Goal: Task Accomplishment & Management: Manage account settings

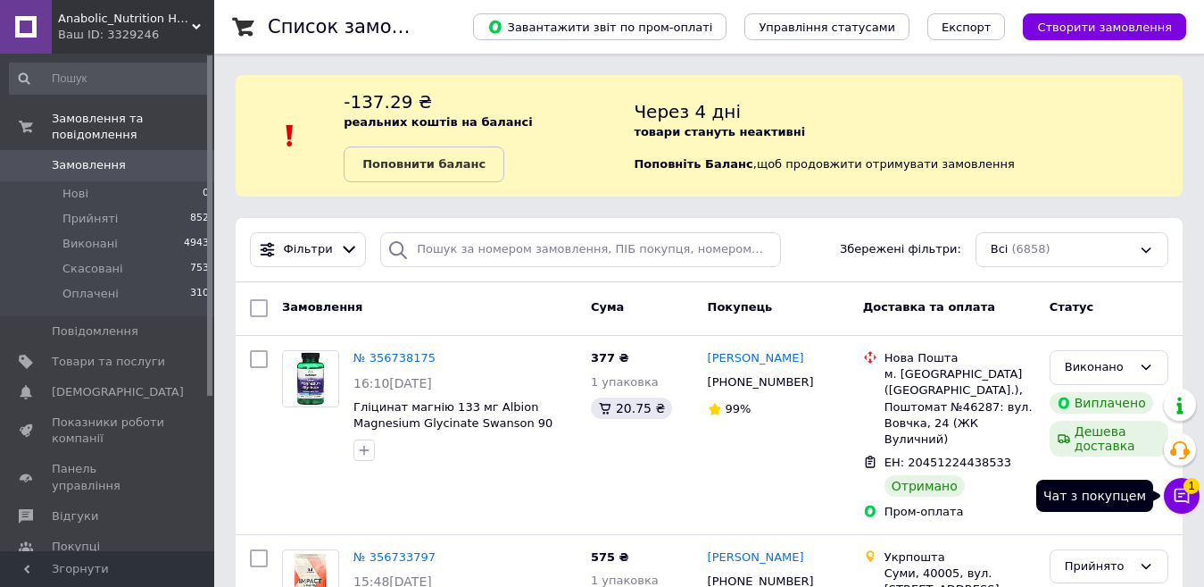
click at [1177, 500] on icon at bounding box center [1182, 495] width 15 height 15
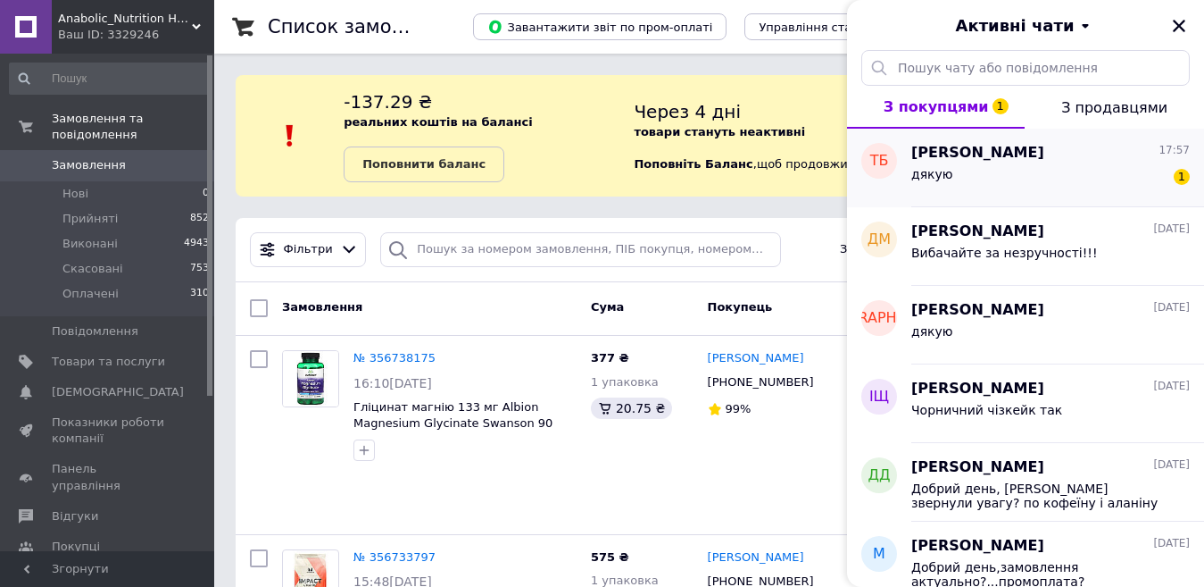
click at [1081, 175] on div "дякую 1" at bounding box center [1051, 177] width 279 height 29
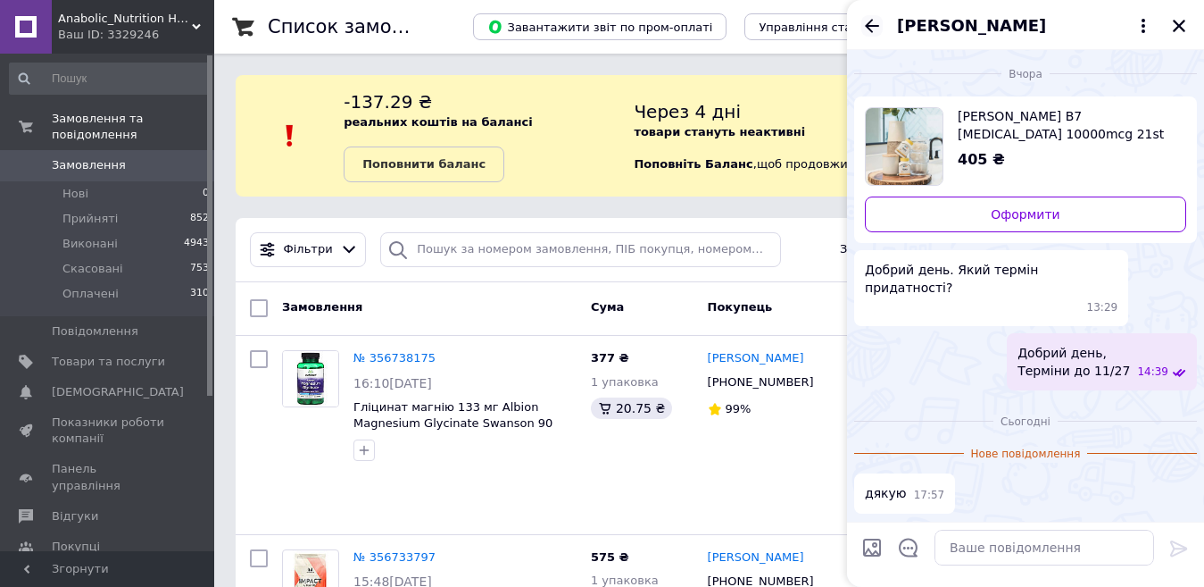
click at [874, 28] on icon "Назад" at bounding box center [872, 25] width 21 height 21
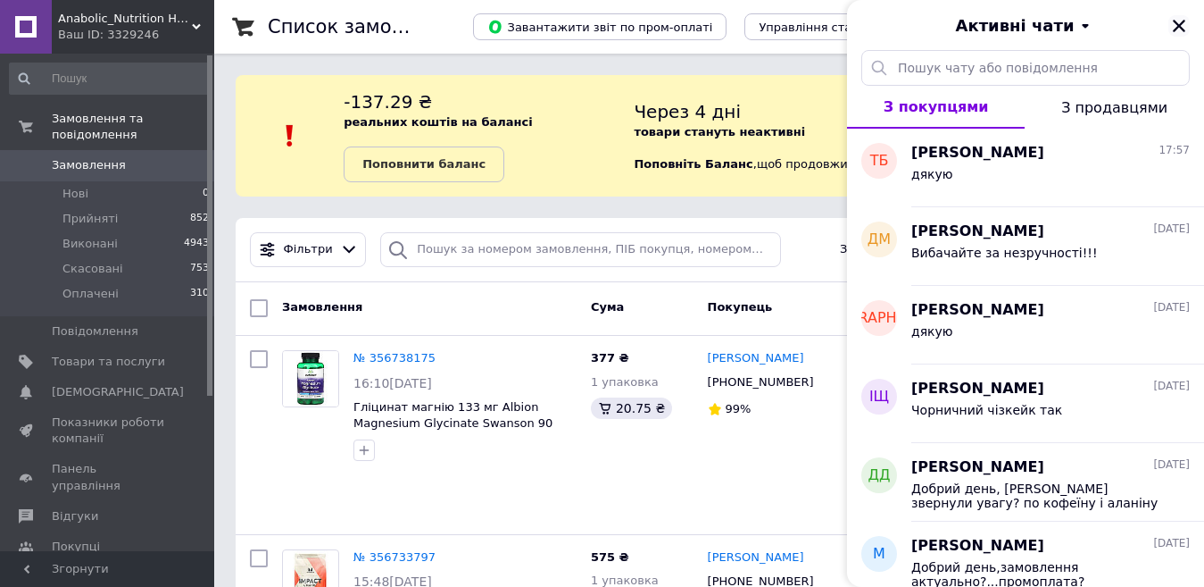
click at [1180, 33] on icon "Закрити" at bounding box center [1179, 26] width 16 height 16
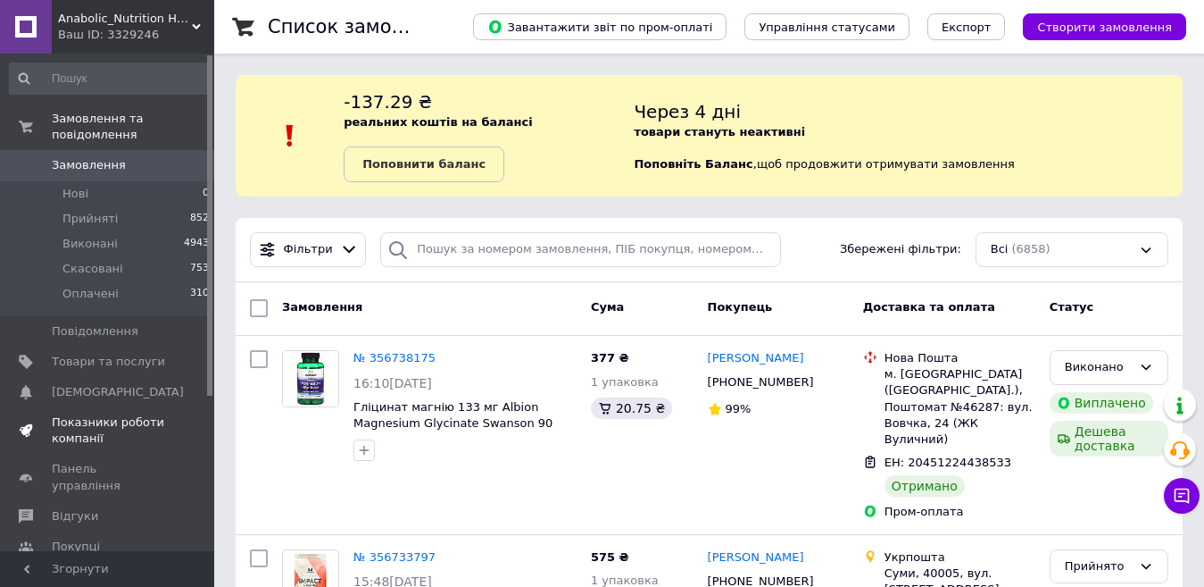
click at [77, 414] on span "Показники роботи компанії" at bounding box center [108, 430] width 113 height 32
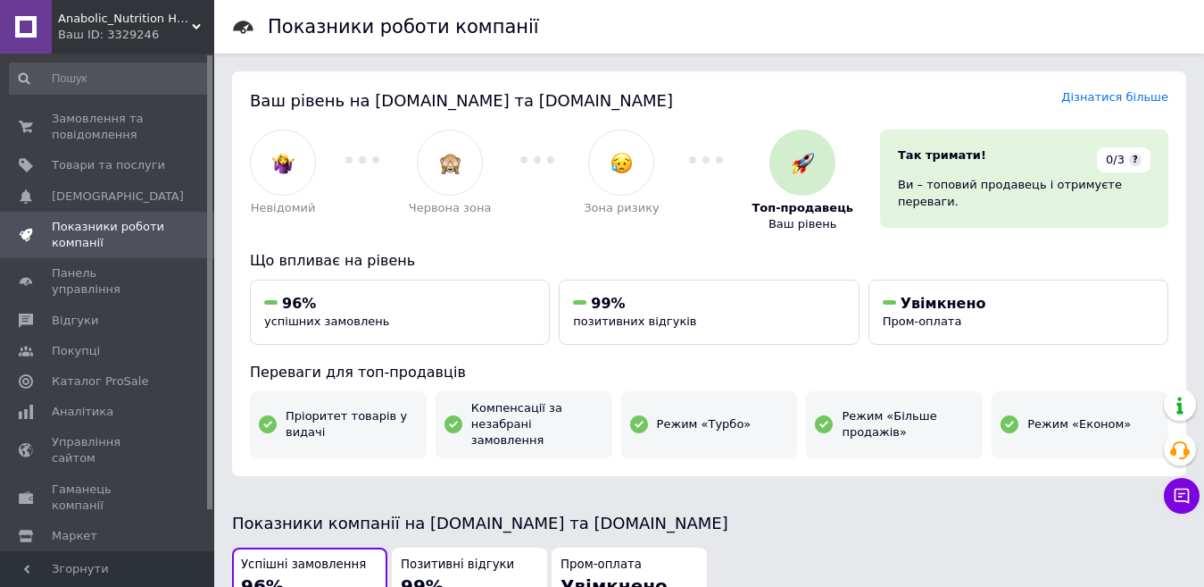
click at [77, 427] on link "Управління сайтом" at bounding box center [110, 450] width 220 height 46
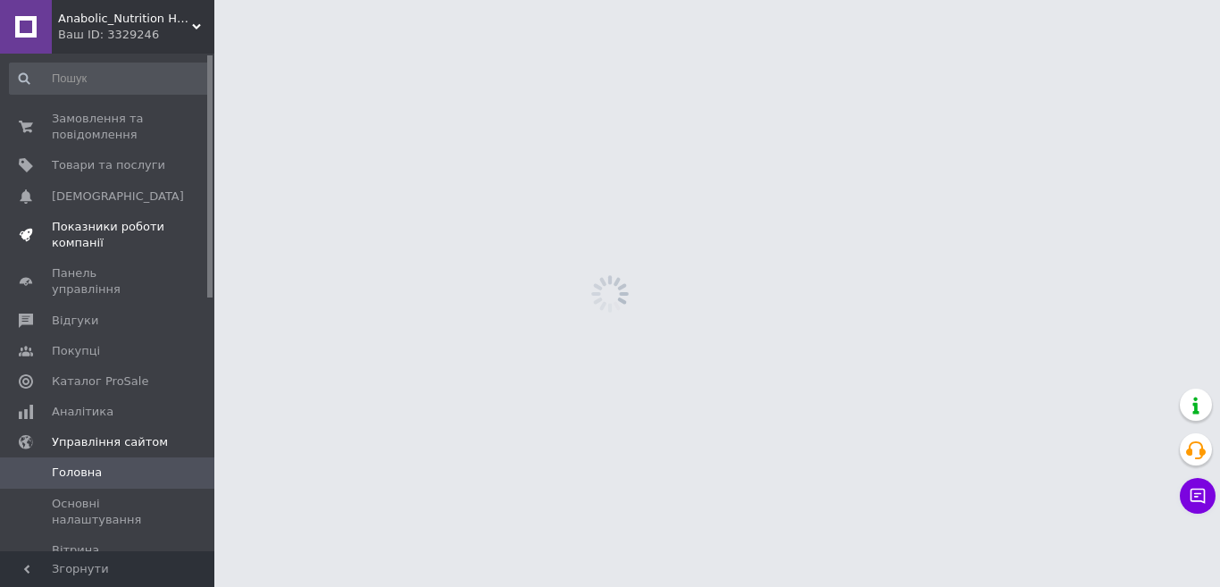
click at [77, 427] on link "Управління сайтом" at bounding box center [110, 442] width 220 height 30
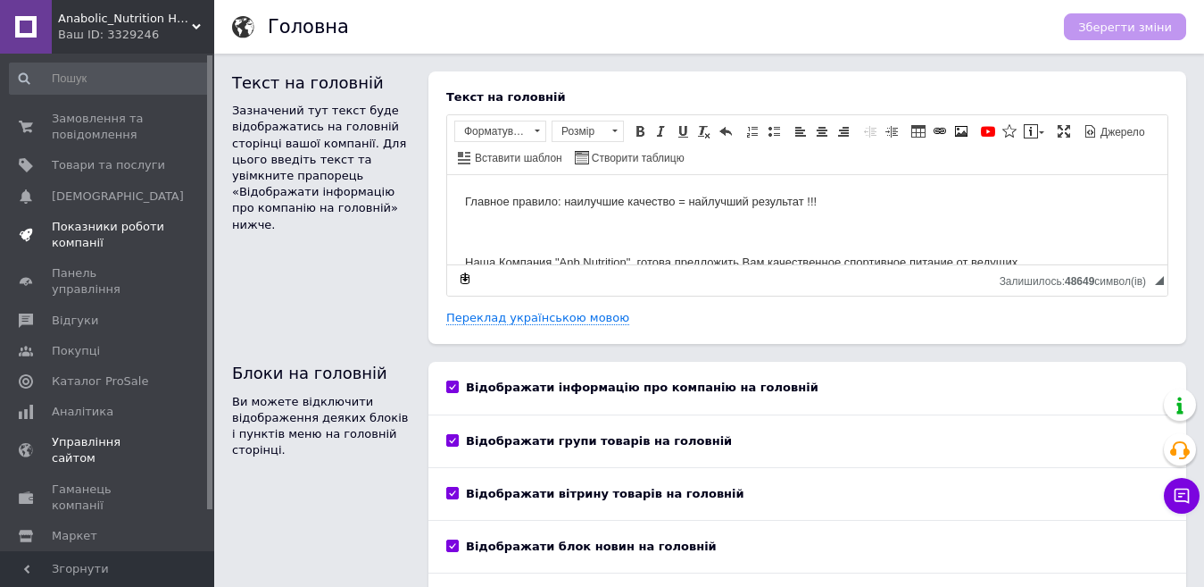
click at [72, 226] on span "Показники роботи компанії" at bounding box center [108, 235] width 113 height 32
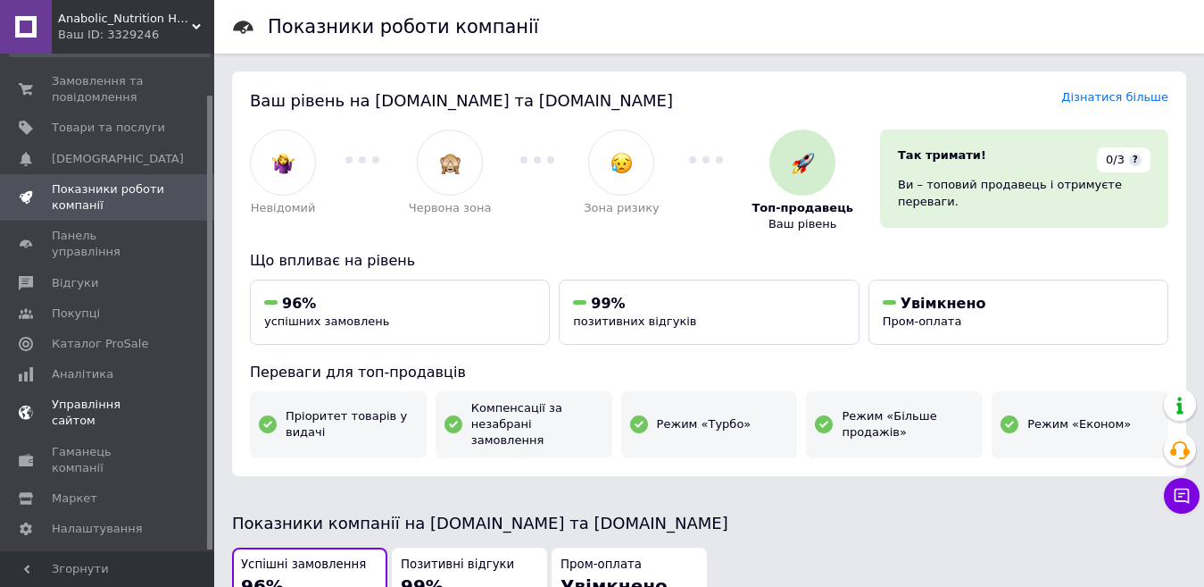
scroll to position [45, 0]
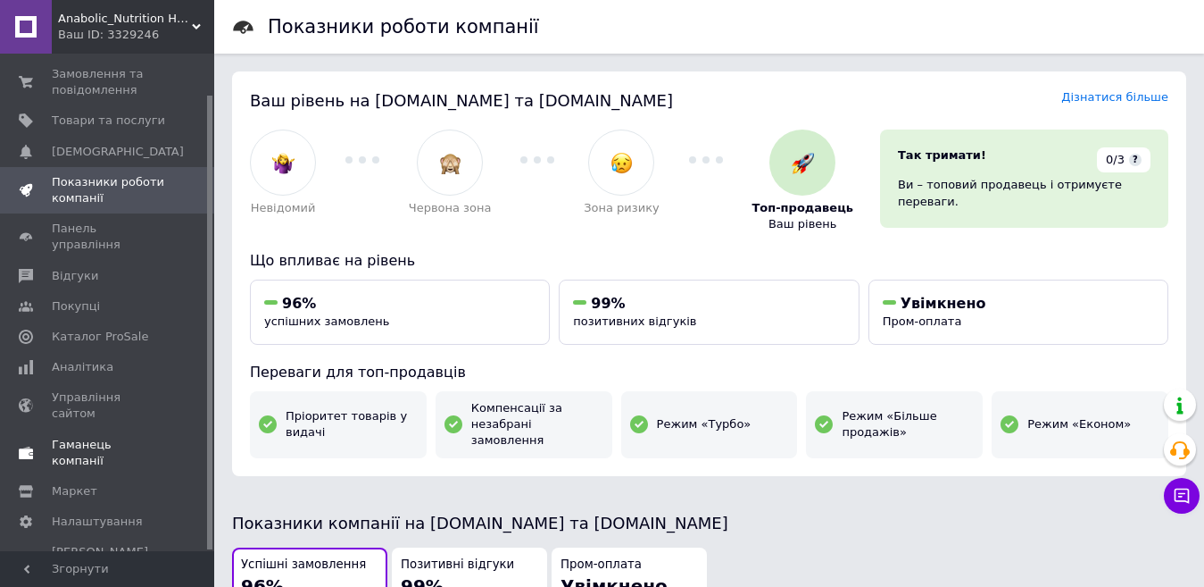
drag, startPoint x: 211, startPoint y: 320, endPoint x: 213, endPoint y: 396, distance: 76.8
click at [213, 396] on div "Замовлення та повідомлення 0 0 Товари та послуги Сповіщення 0 0 Показники робот…" at bounding box center [107, 302] width 214 height 497
click at [66, 268] on span "Відгуки" at bounding box center [75, 276] width 46 height 16
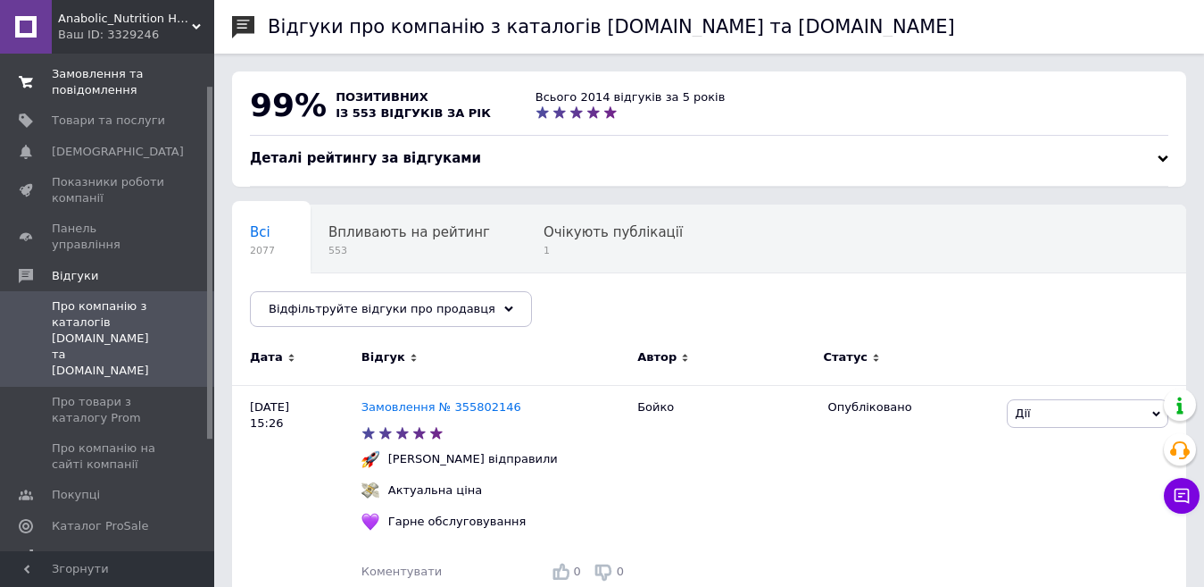
click at [69, 75] on span "Замовлення та повідомлення" at bounding box center [108, 82] width 113 height 32
